Goal: Find specific page/section: Find specific page/section

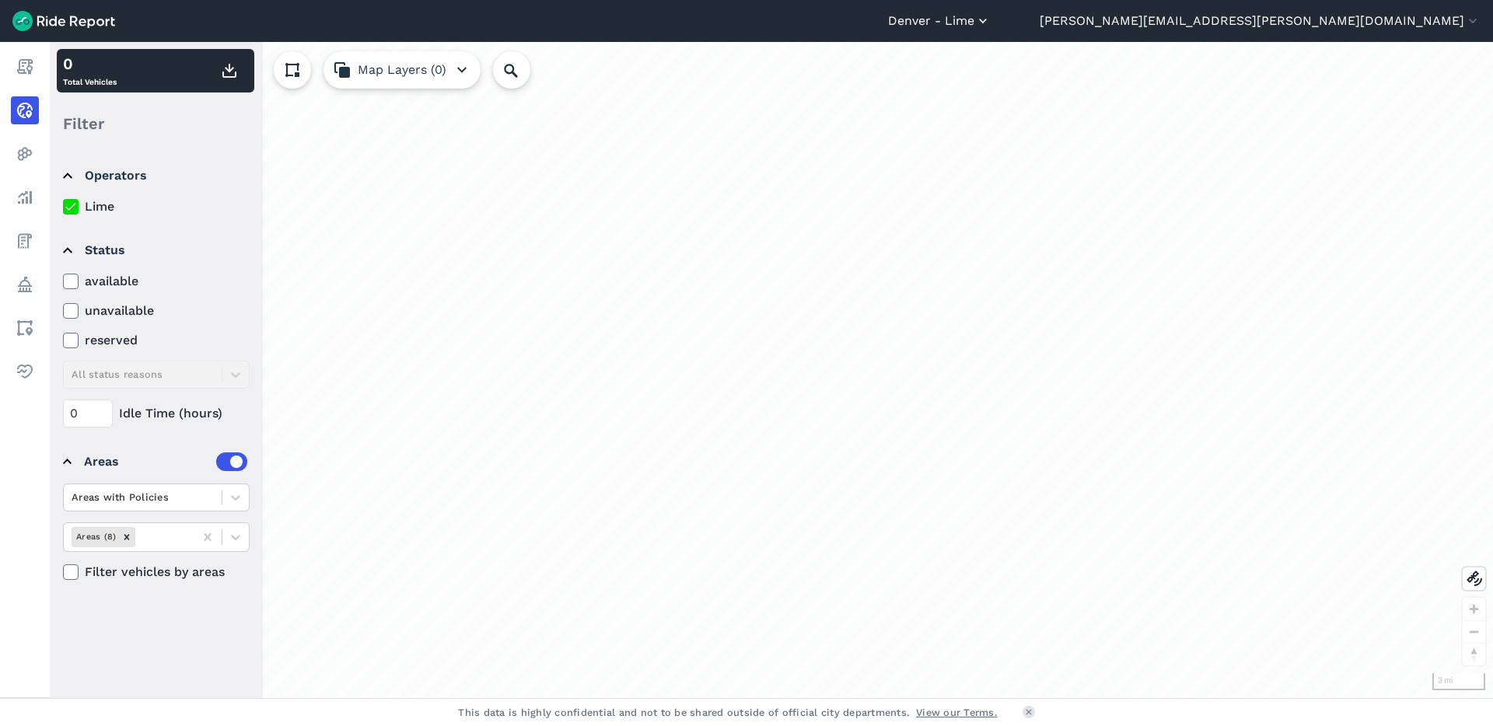
click at [990, 15] on button "Denver - Lime" at bounding box center [939, 21] width 103 height 19
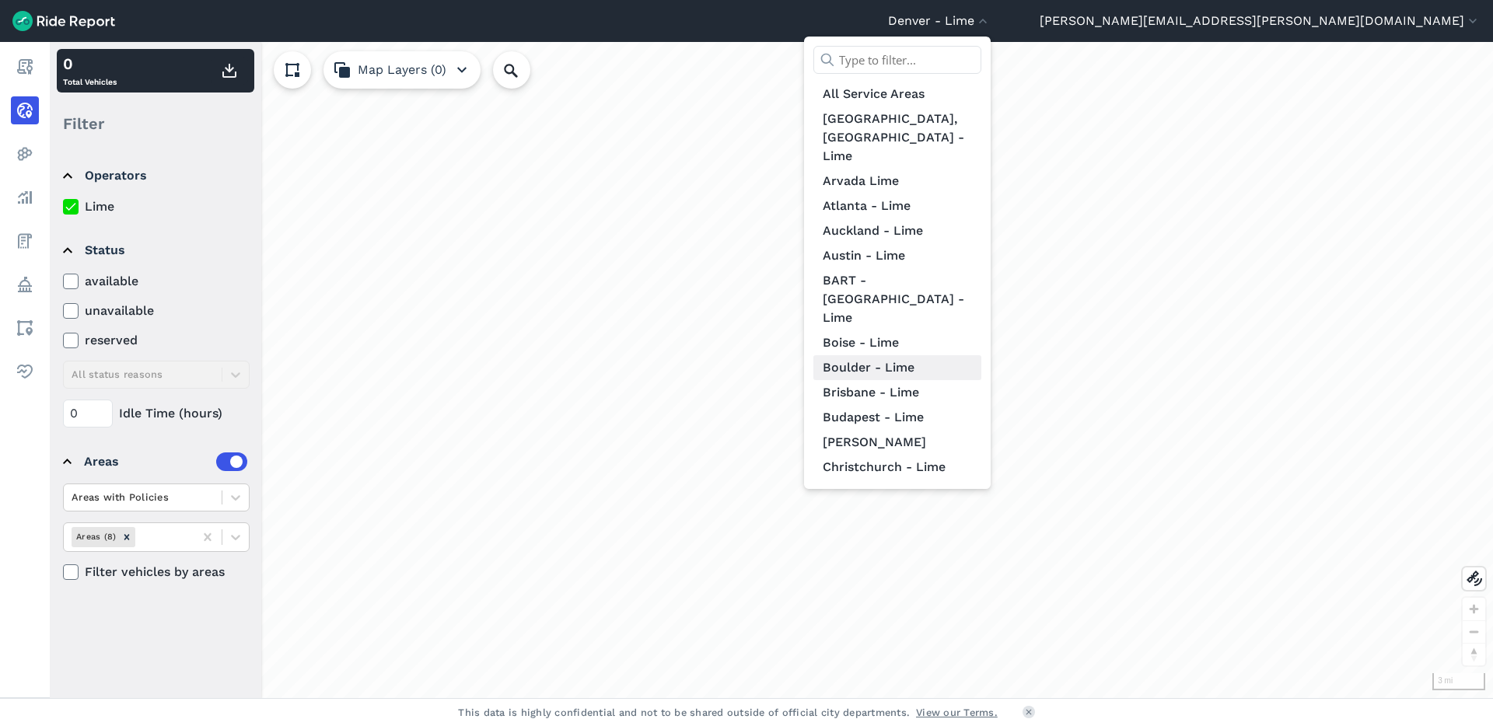
click at [981, 355] on link "Boulder - Lime" at bounding box center [897, 367] width 168 height 25
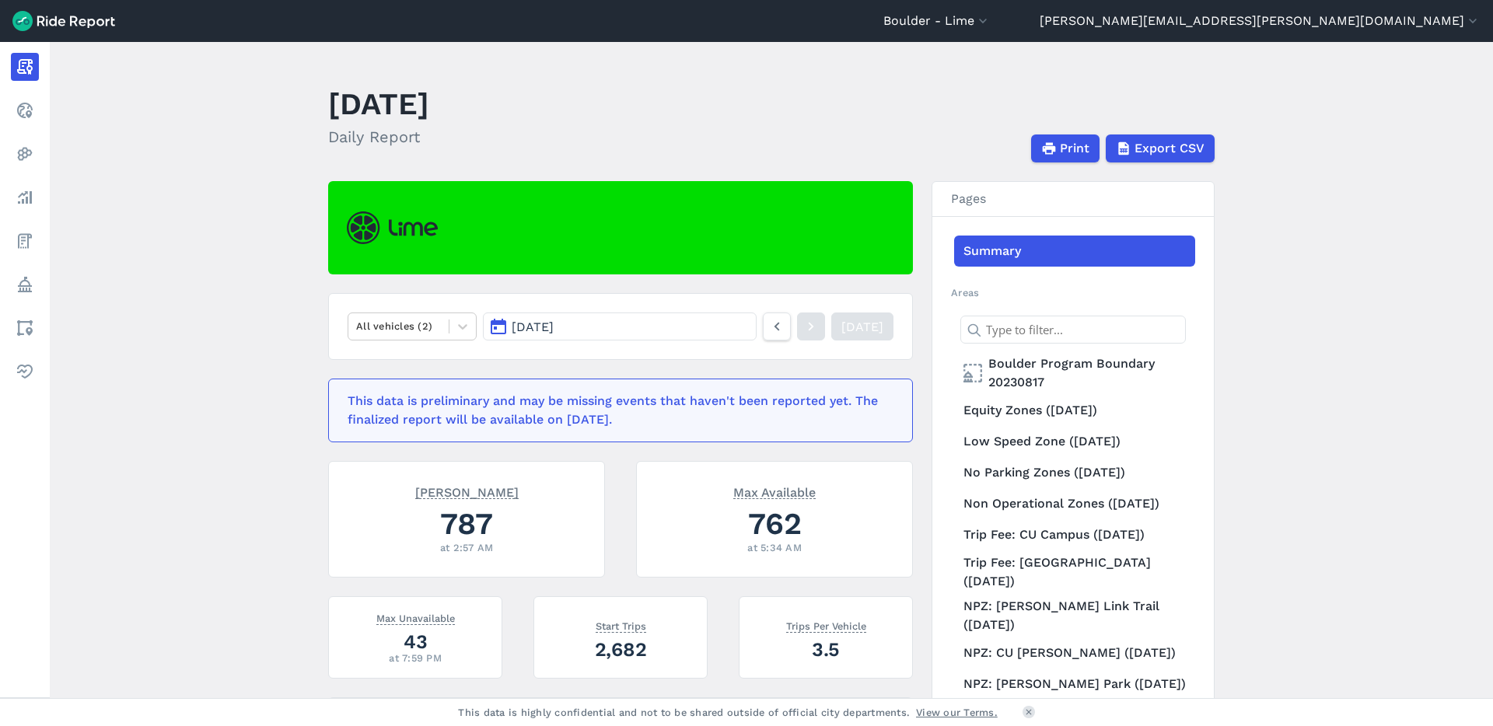
click at [169, 361] on main "[DATE] Daily Report Print Export CSV All vehicles (2) [DATE] [DATE] This data i…" at bounding box center [771, 370] width 1443 height 656
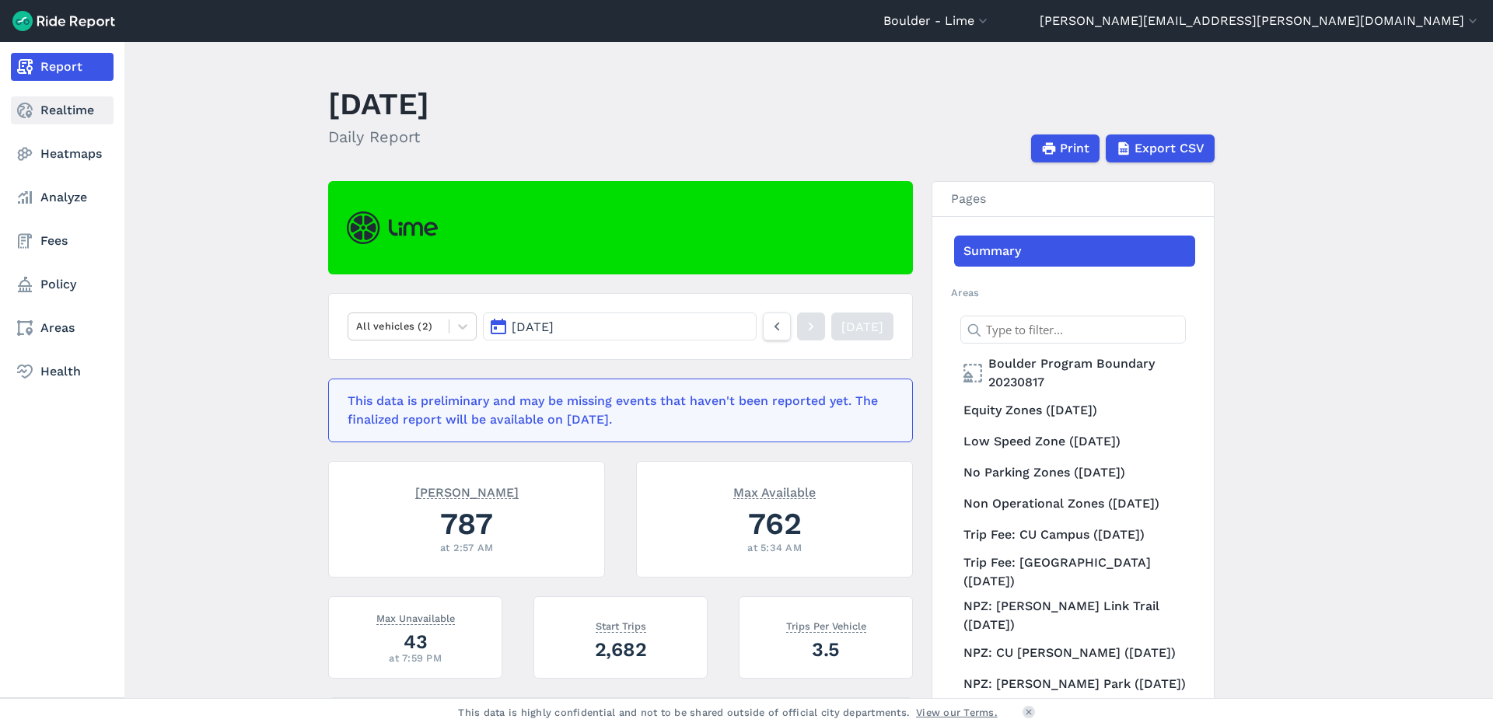
click at [65, 123] on link "Realtime" at bounding box center [62, 110] width 103 height 28
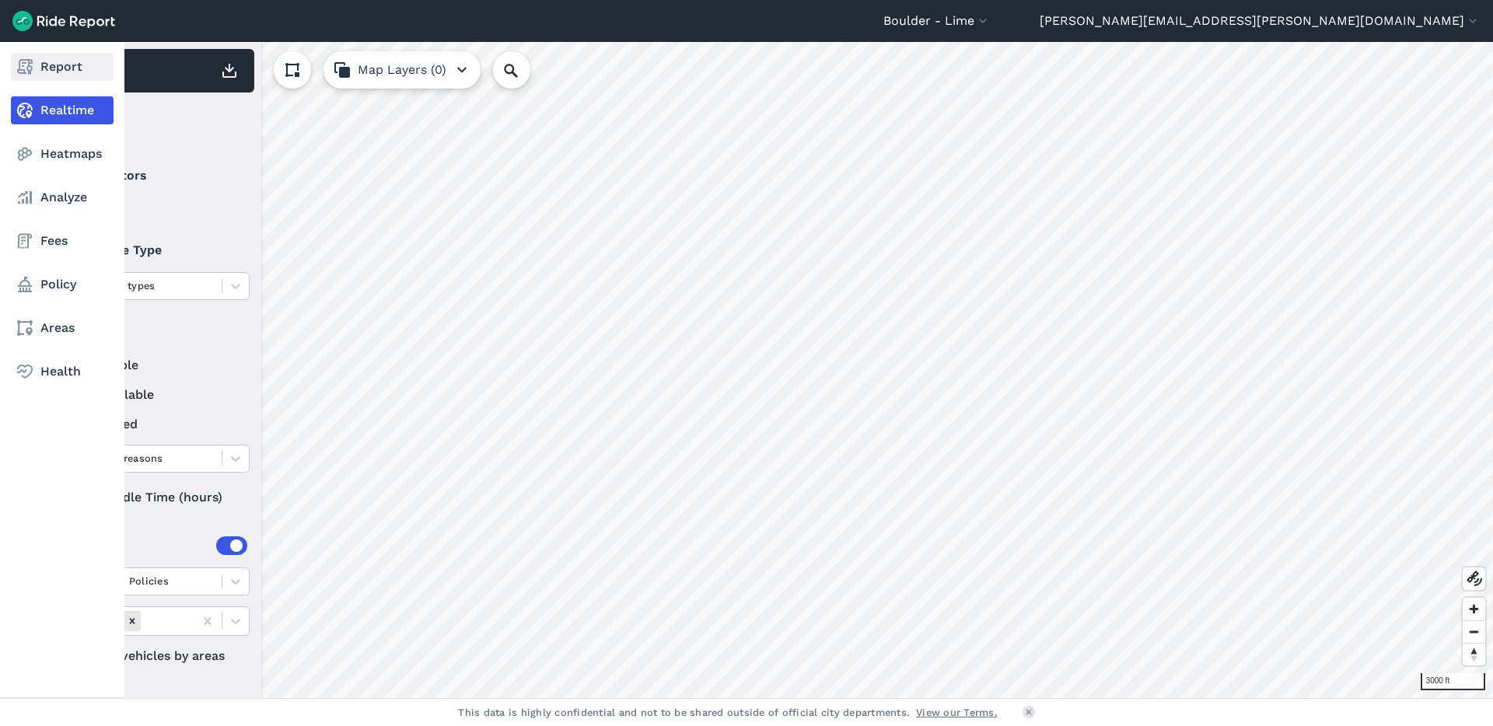
click at [34, 71] on link "Report" at bounding box center [62, 67] width 103 height 28
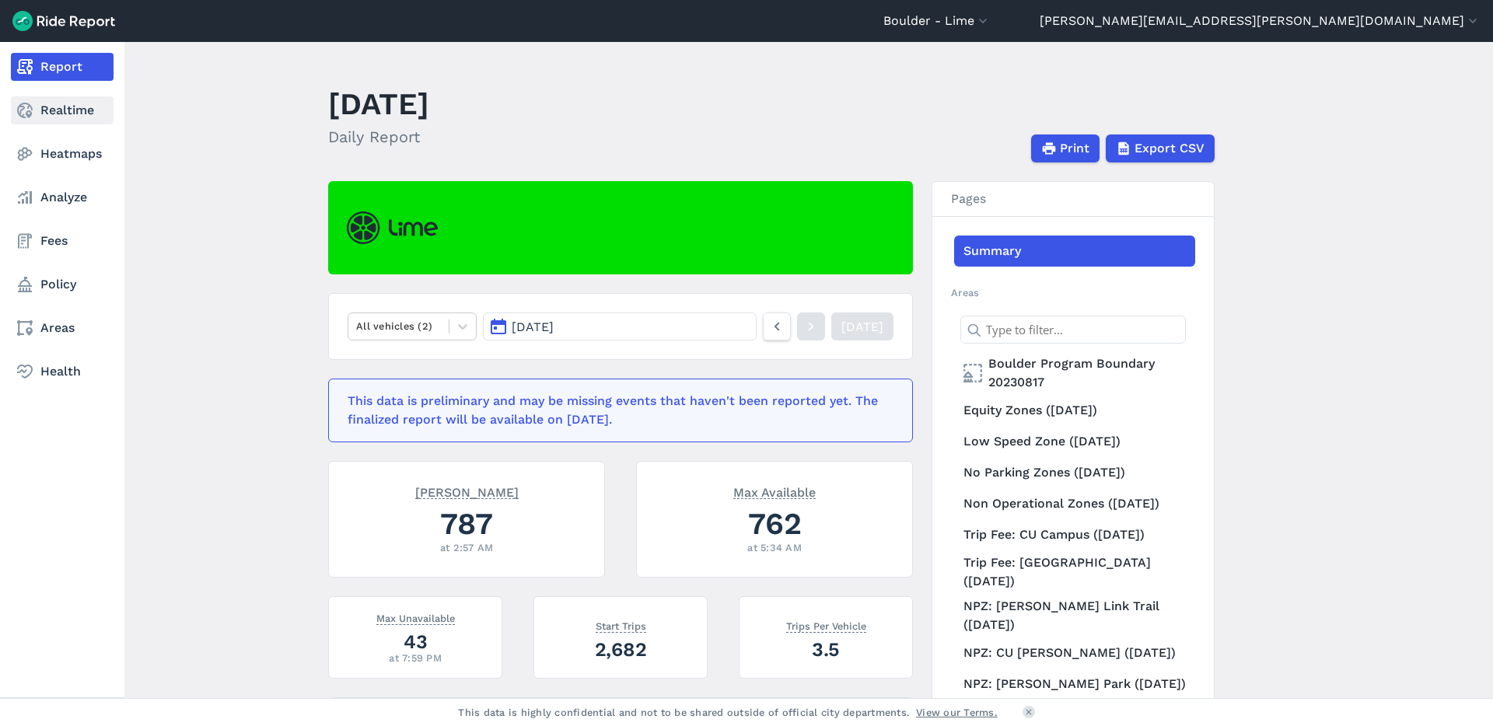
click at [28, 107] on use at bounding box center [25, 111] width 16 height 16
